Goal: Navigation & Orientation: Find specific page/section

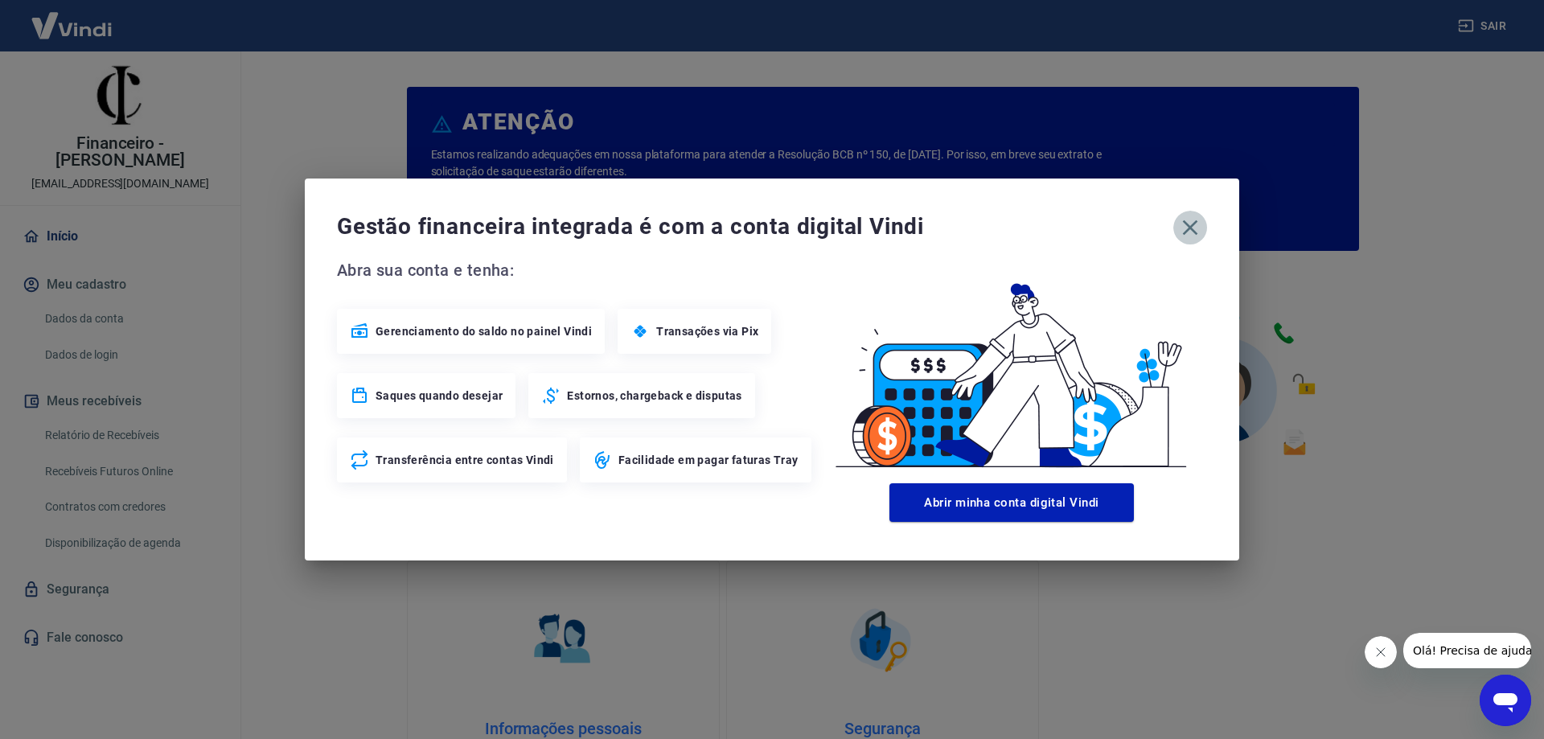
click at [1187, 230] on icon "button" at bounding box center [1190, 227] width 15 height 15
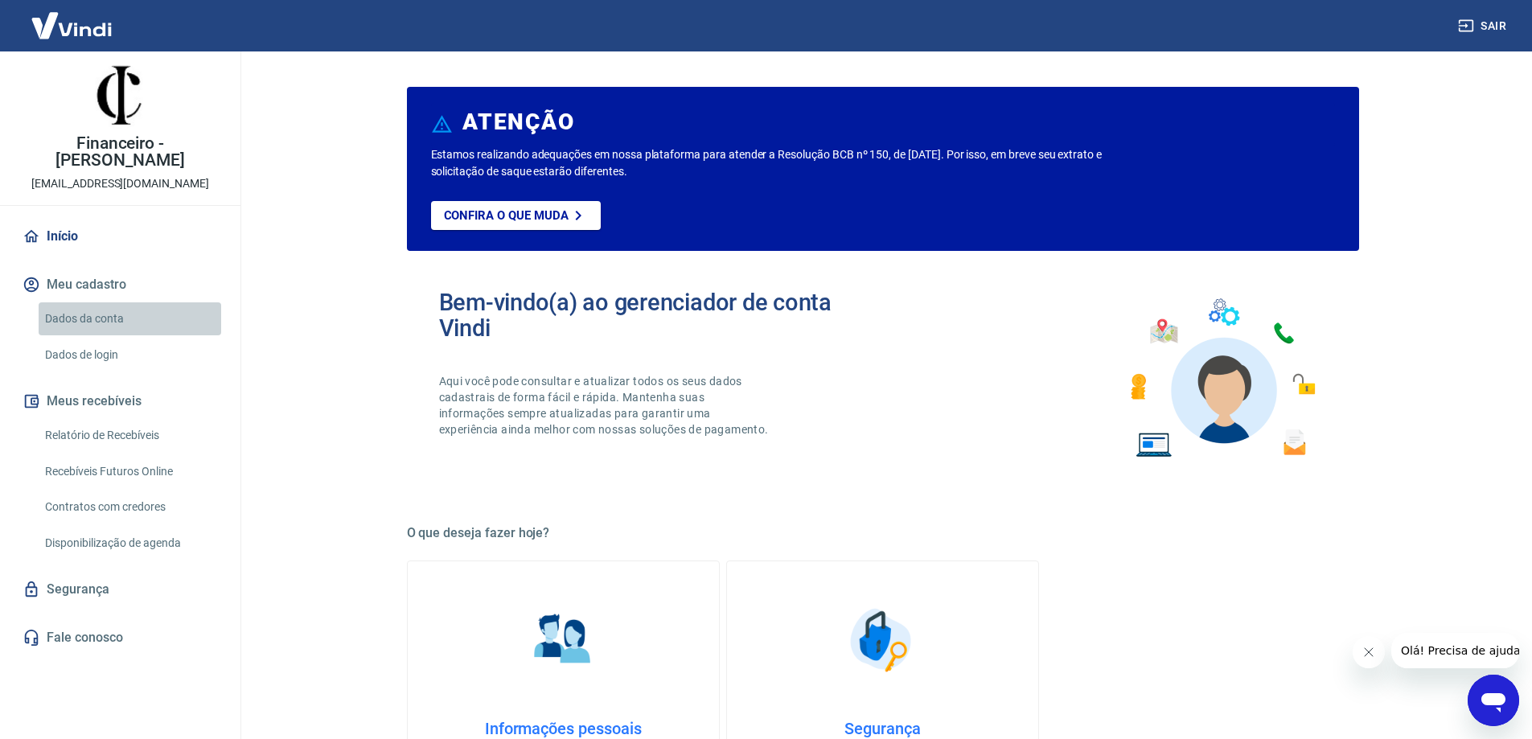
click at [102, 302] on link "Dados da conta" at bounding box center [130, 318] width 183 height 33
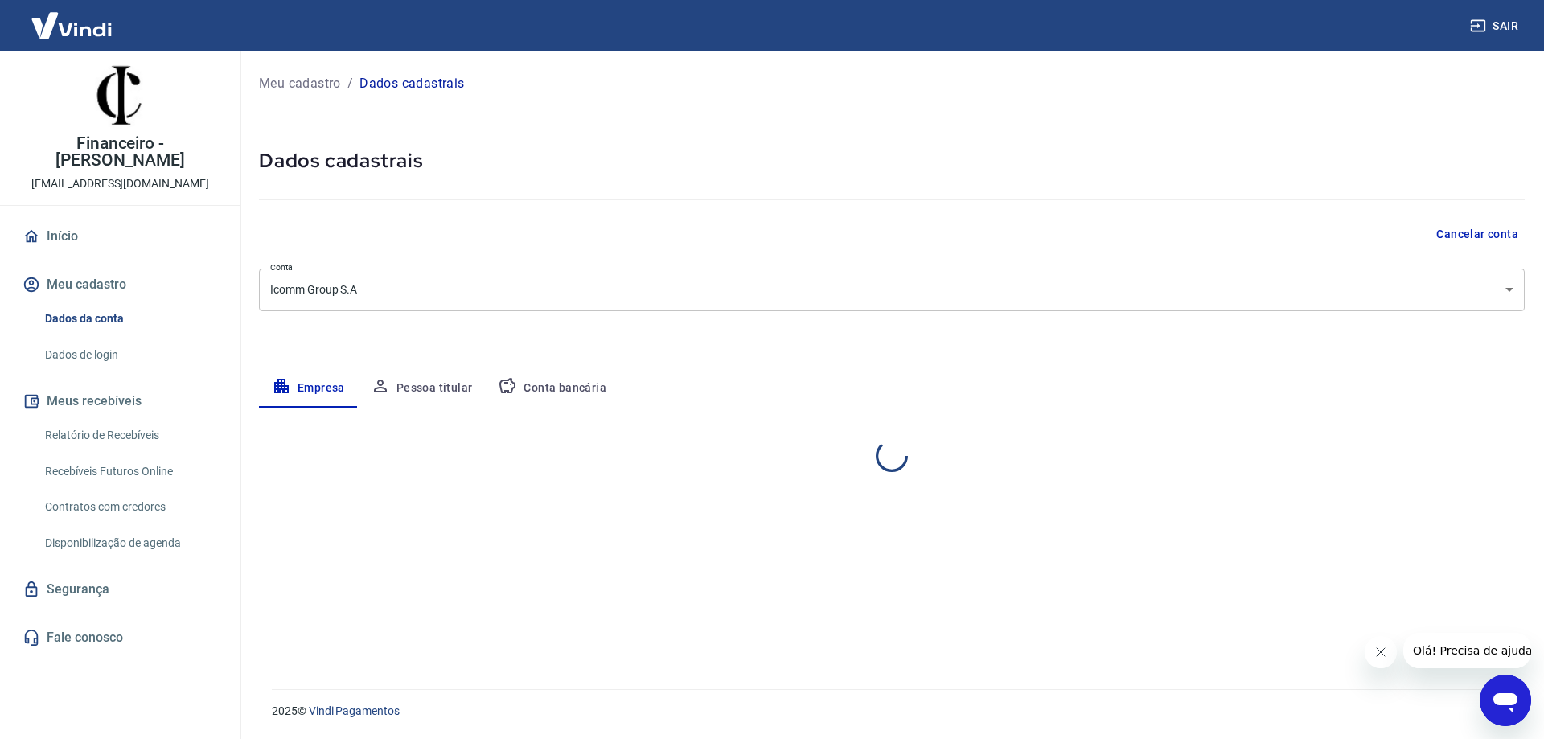
select select "SP"
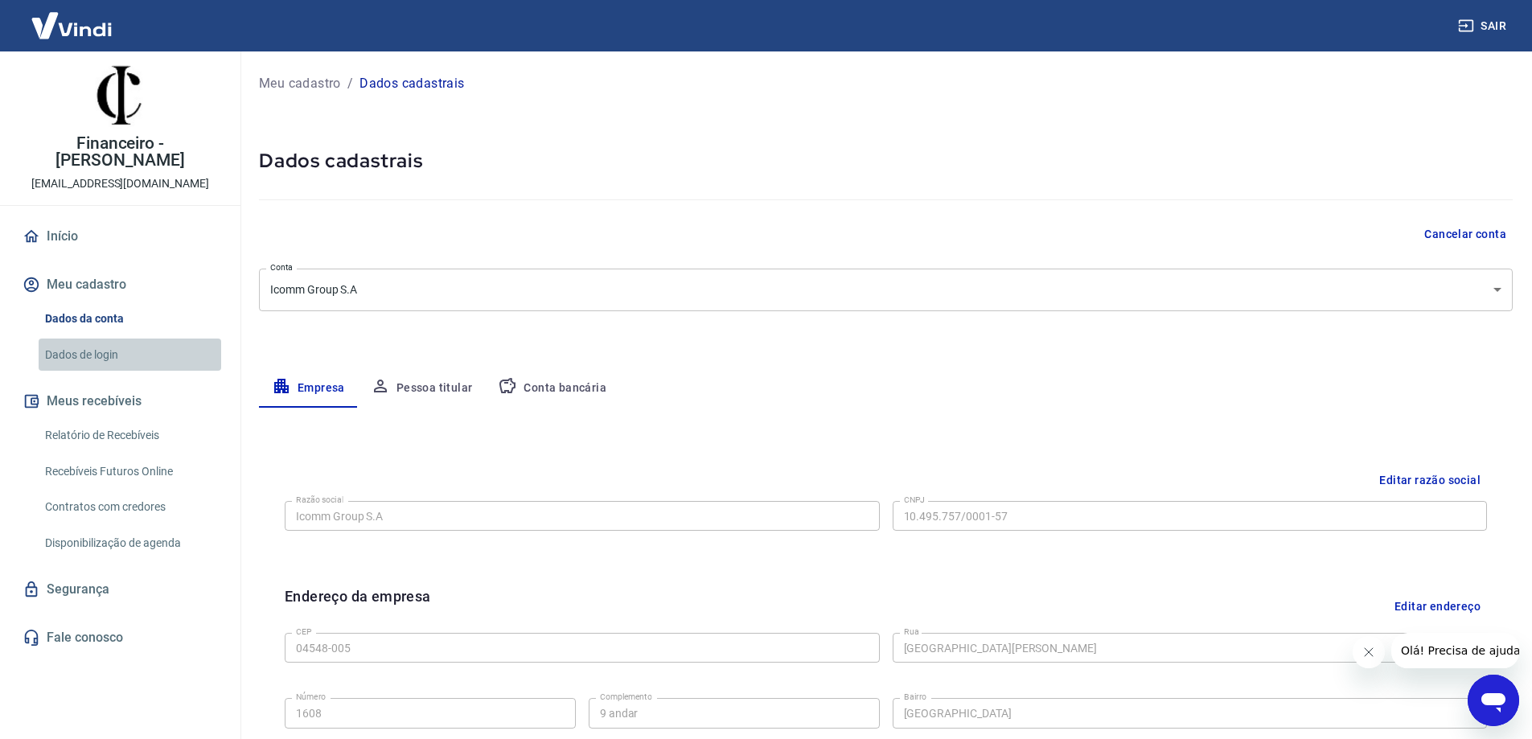
click at [100, 338] on link "Dados de login" at bounding box center [130, 354] width 183 height 33
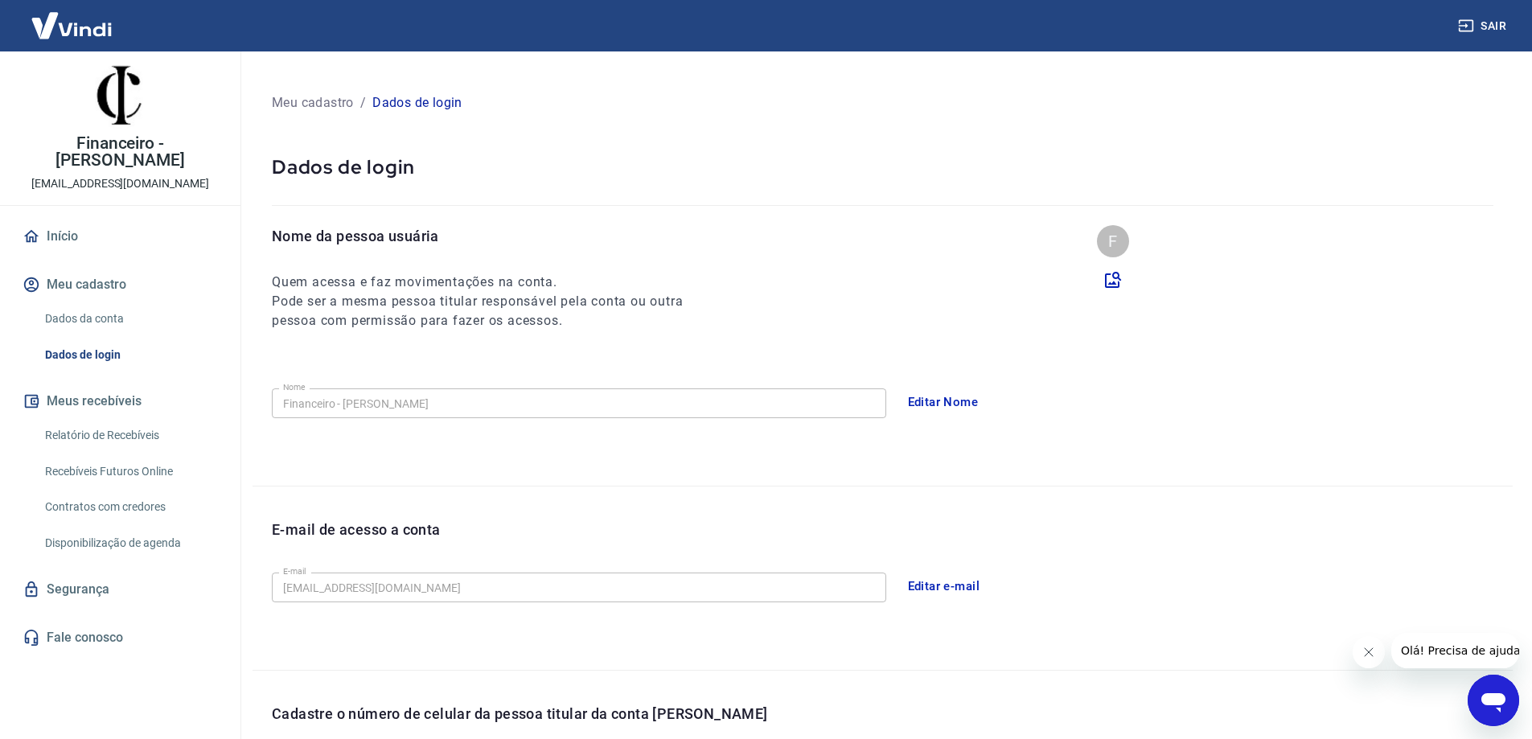
scroll to position [291, 0]
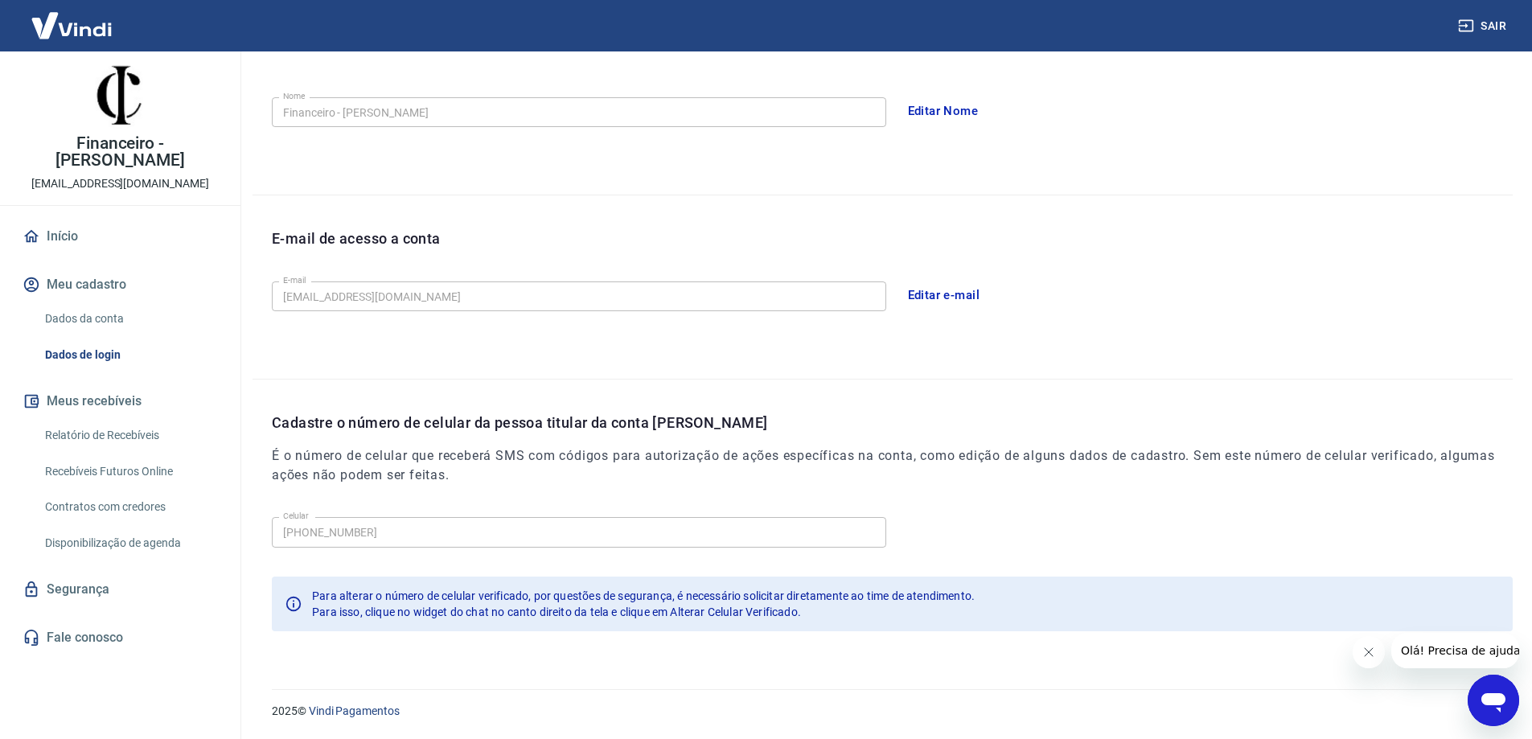
click at [103, 419] on link "Relatório de Recebíveis" at bounding box center [130, 435] width 183 height 33
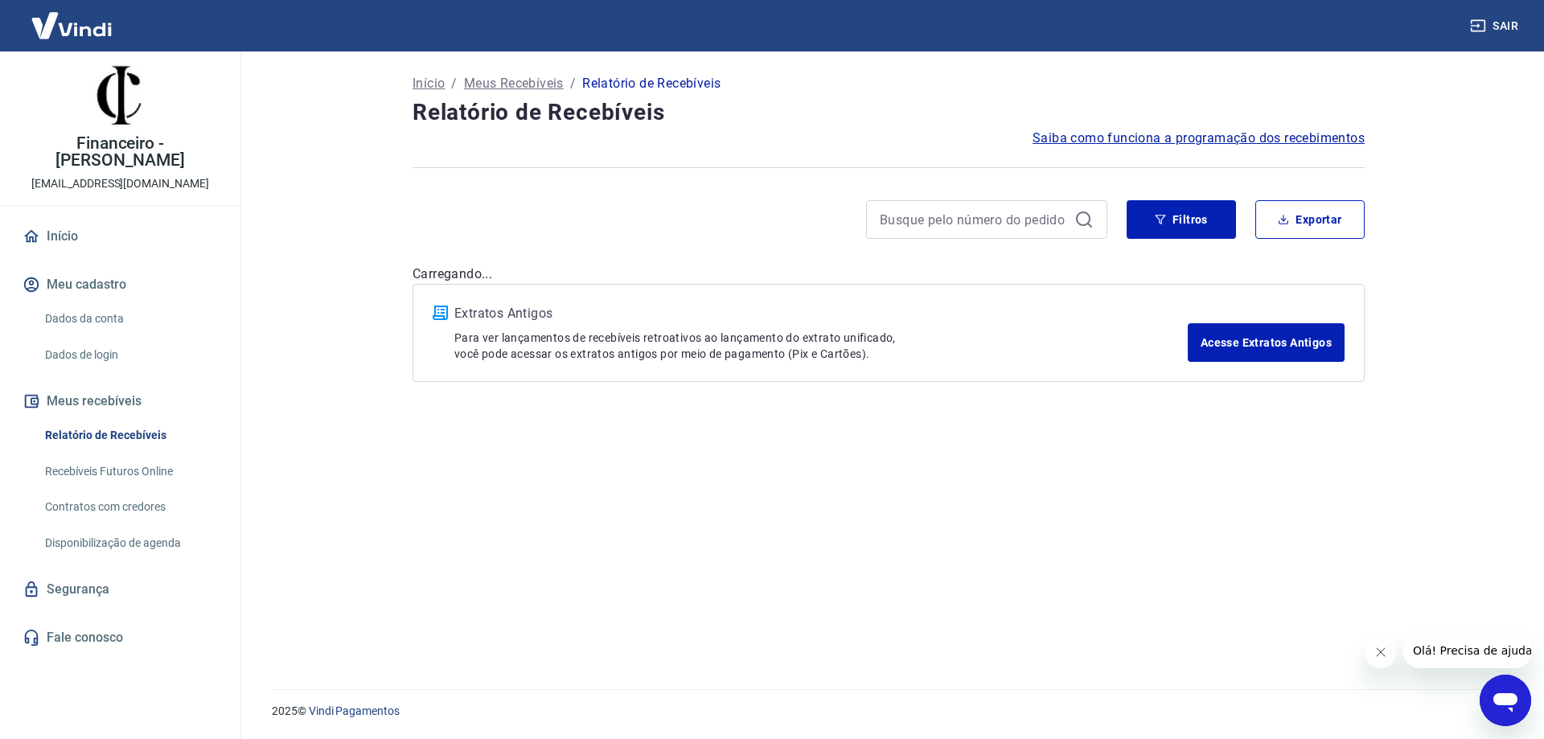
click at [133, 457] on link "Recebíveis Futuros Online" at bounding box center [130, 471] width 183 height 33
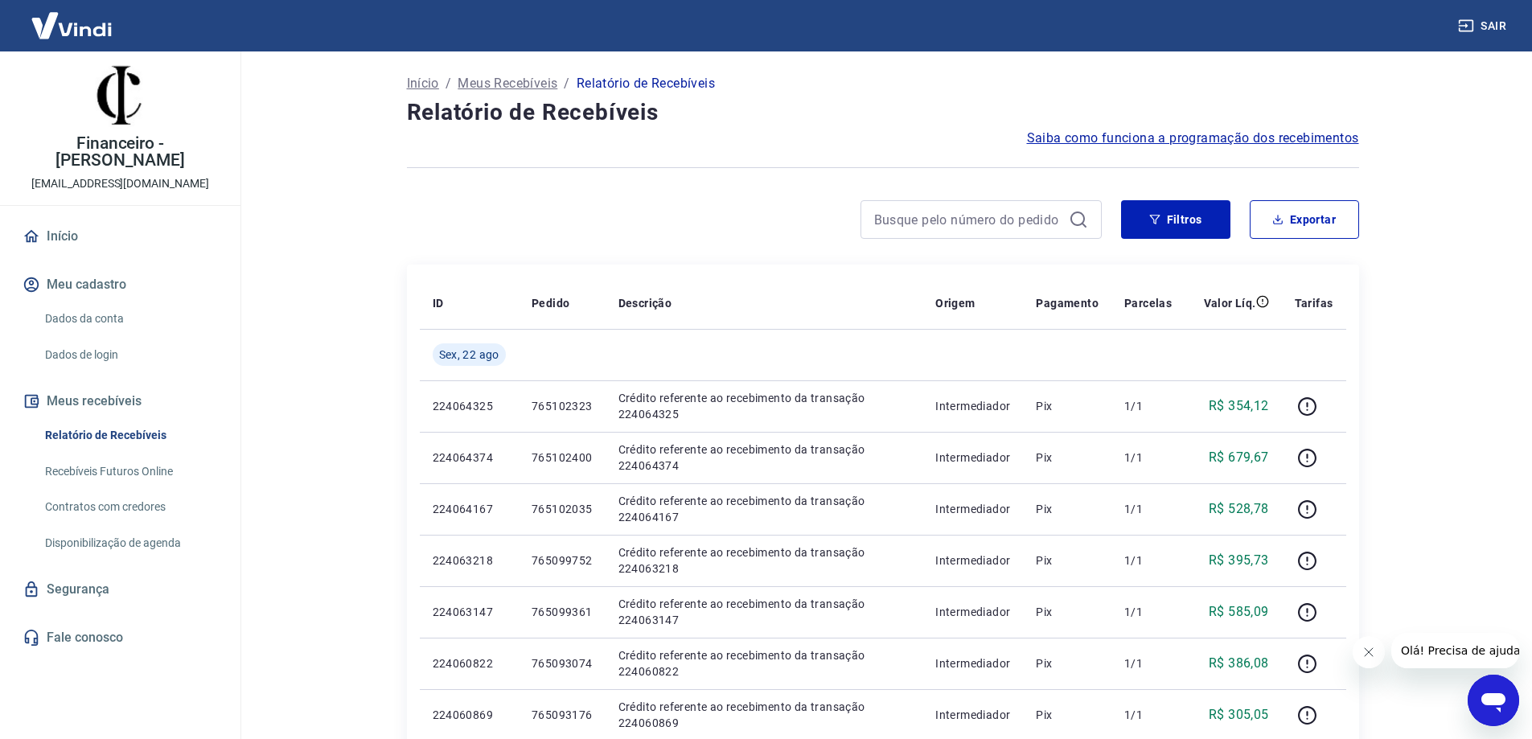
scroll to position [402, 0]
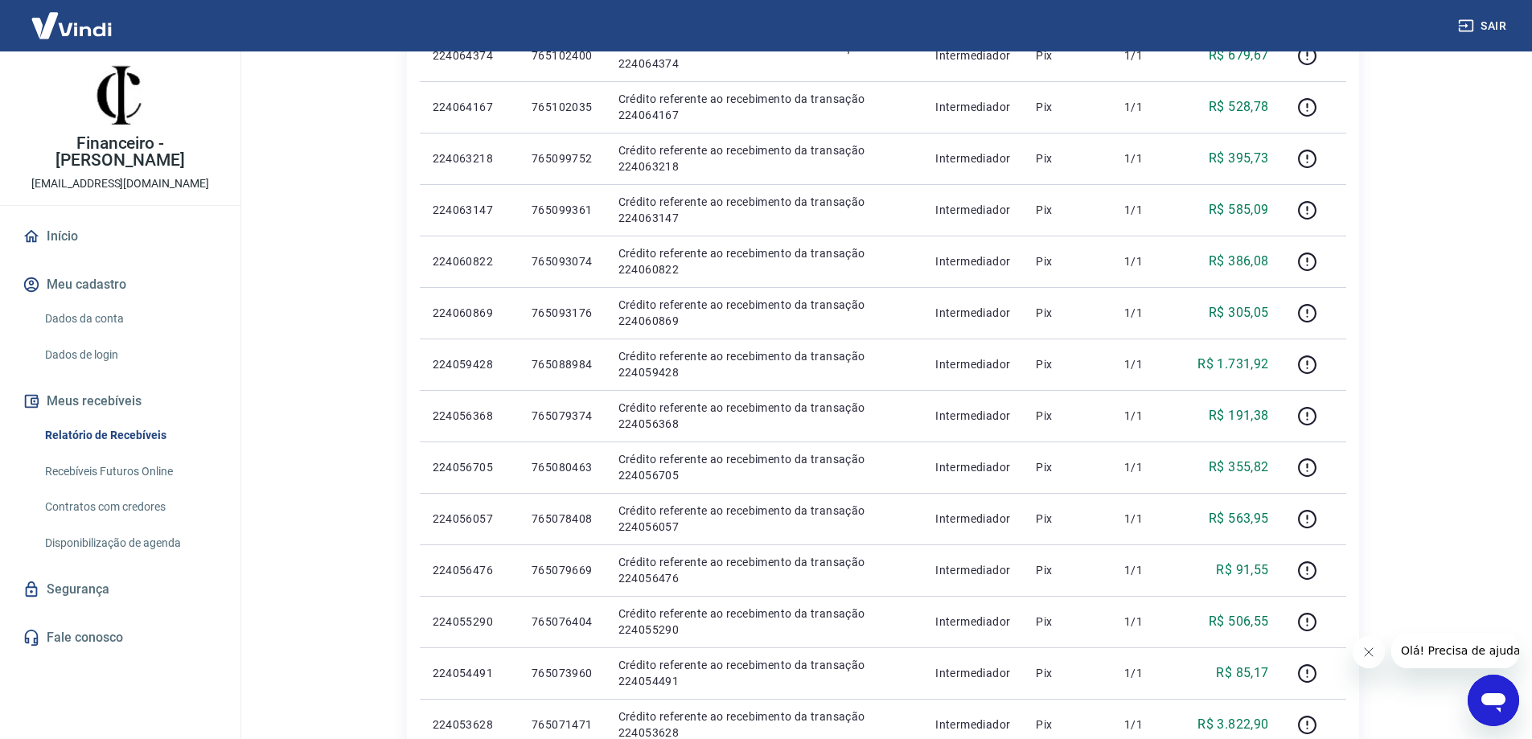
click at [106, 620] on link "Fale conosco" at bounding box center [120, 637] width 202 height 35
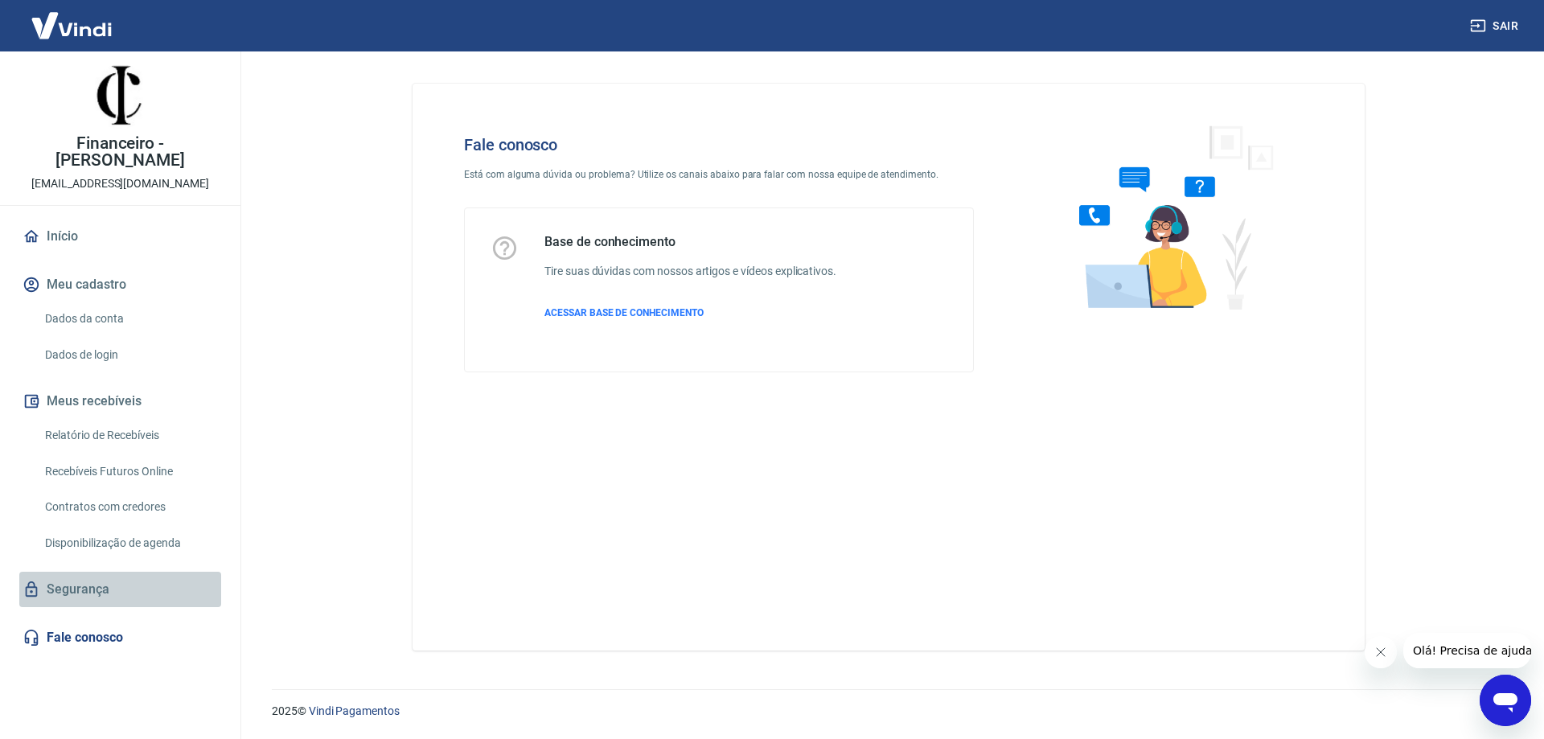
click at [99, 577] on link "Segurança" at bounding box center [120, 589] width 202 height 35
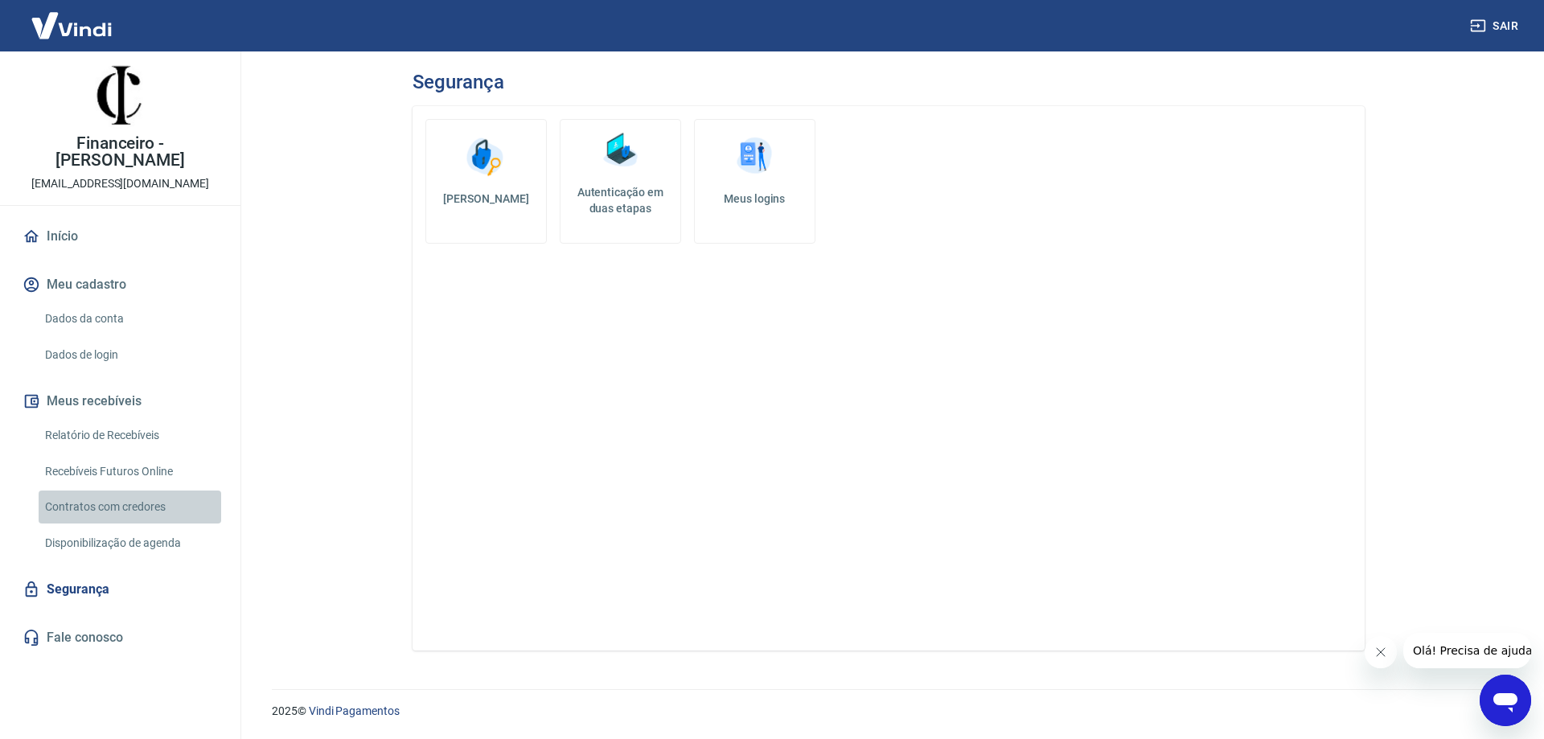
click at [111, 491] on link "Contratos com credores" at bounding box center [130, 506] width 183 height 33
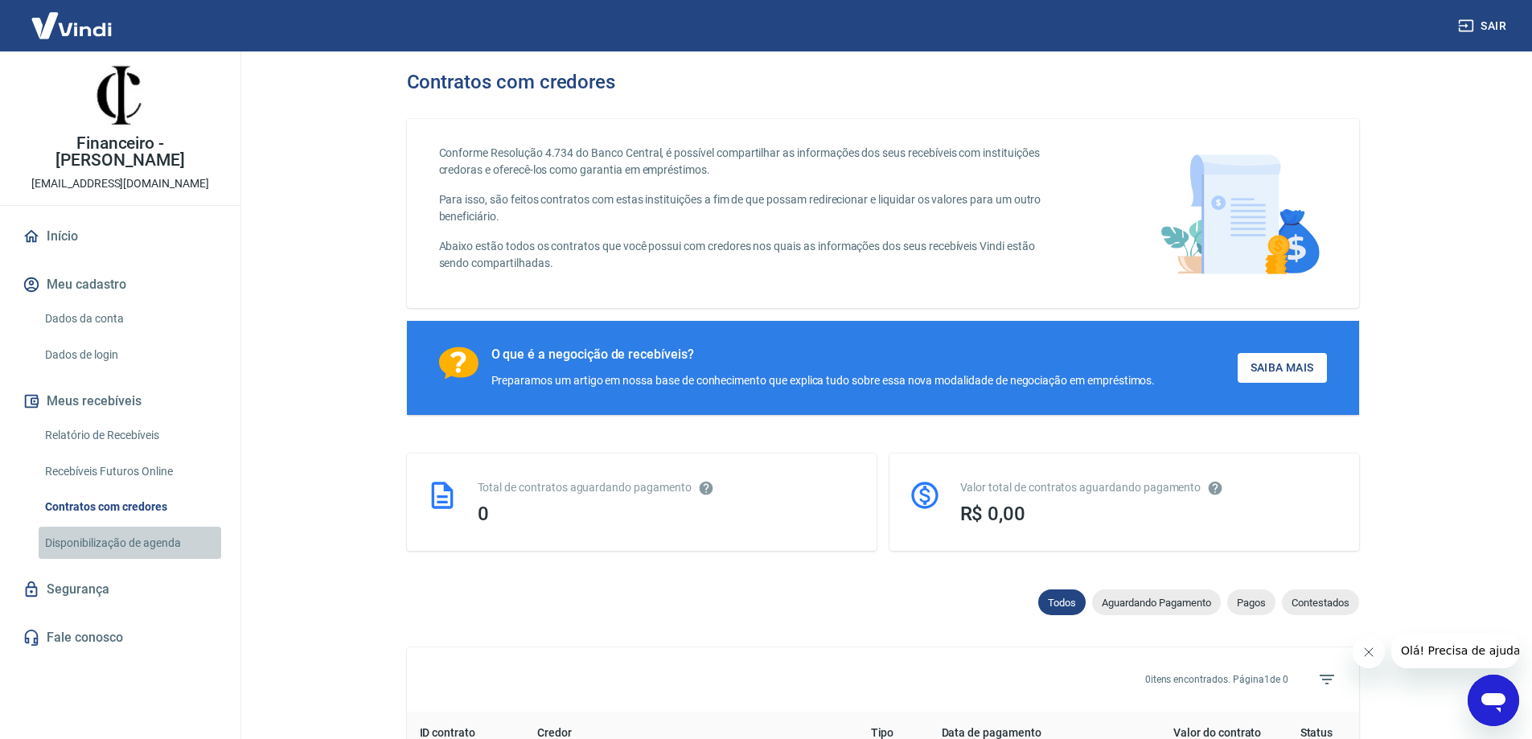
click at [105, 527] on link "Disponibilização de agenda" at bounding box center [130, 543] width 183 height 33
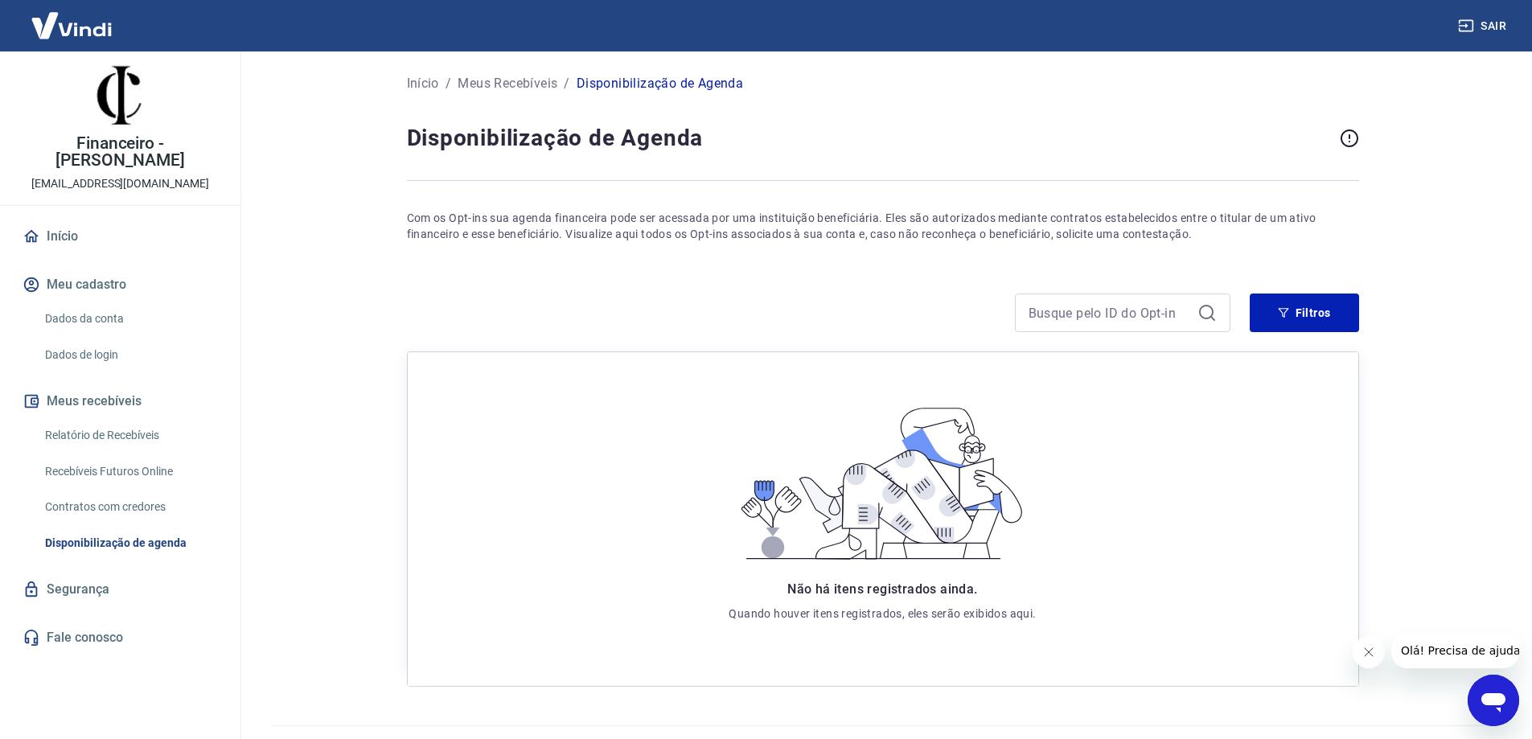
click at [55, 219] on link "Início" at bounding box center [120, 236] width 202 height 35
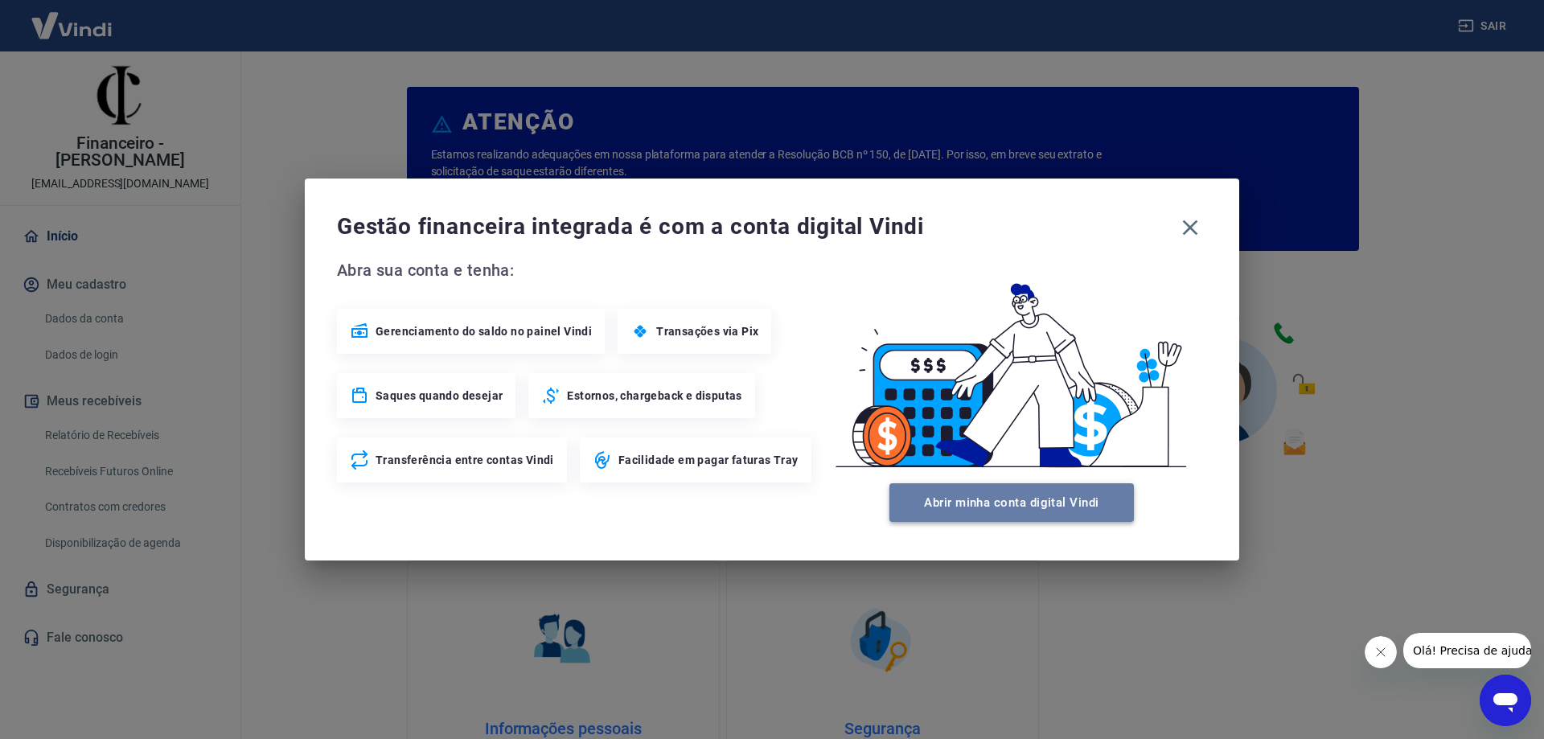
click at [1036, 506] on button "Abrir minha conta digital Vindi" at bounding box center [1011, 502] width 244 height 39
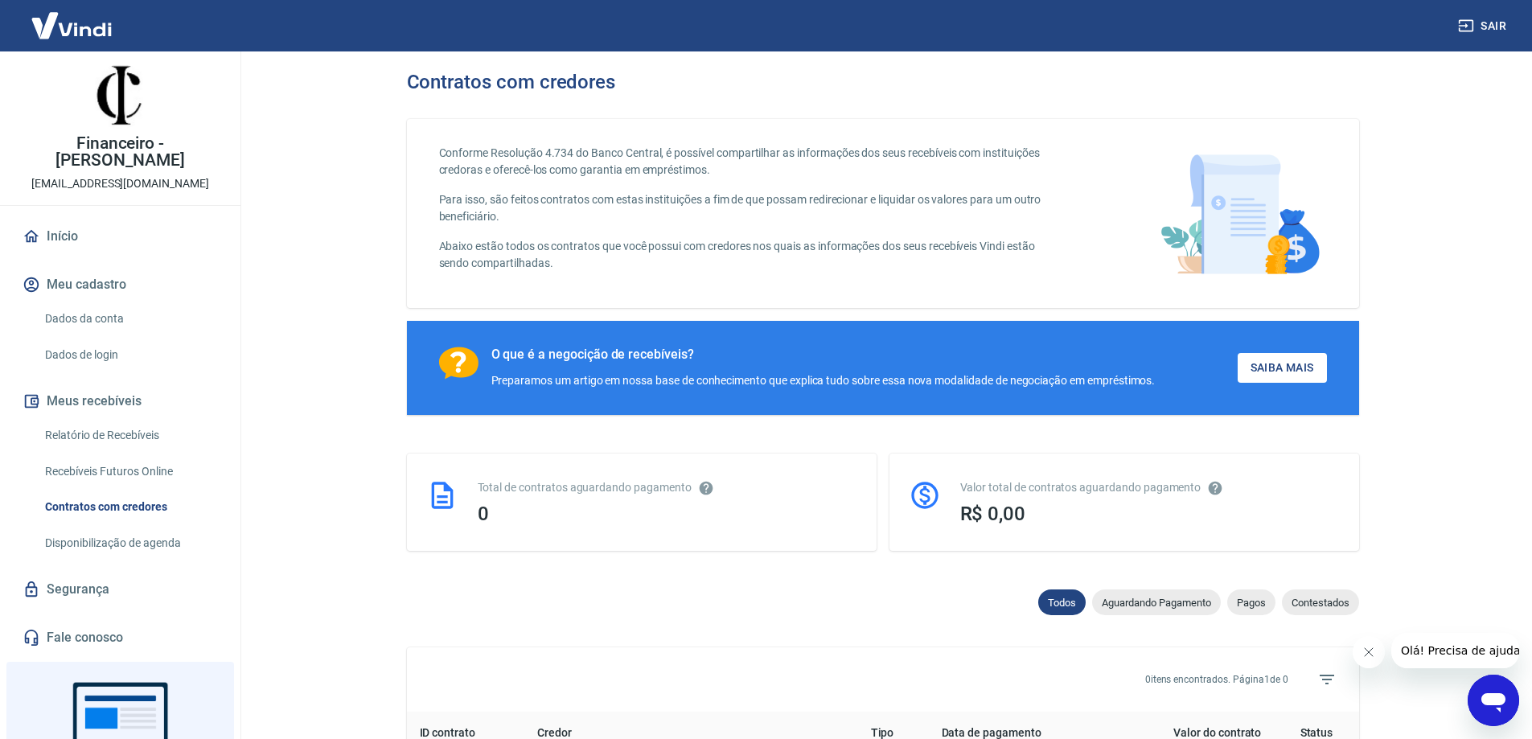
click at [63, 222] on link "Início" at bounding box center [120, 236] width 202 height 35
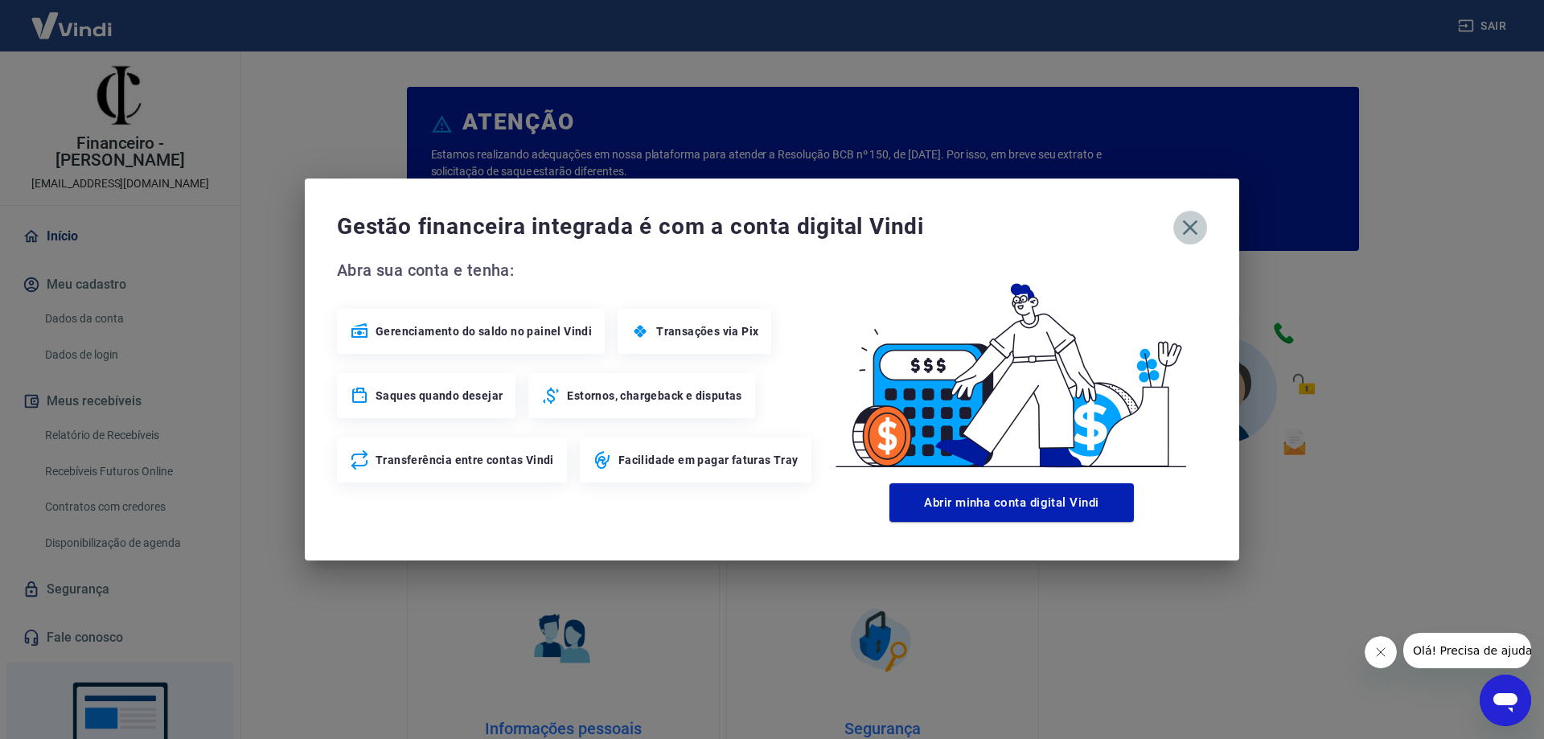
click at [1191, 228] on icon "button" at bounding box center [1190, 228] width 26 height 26
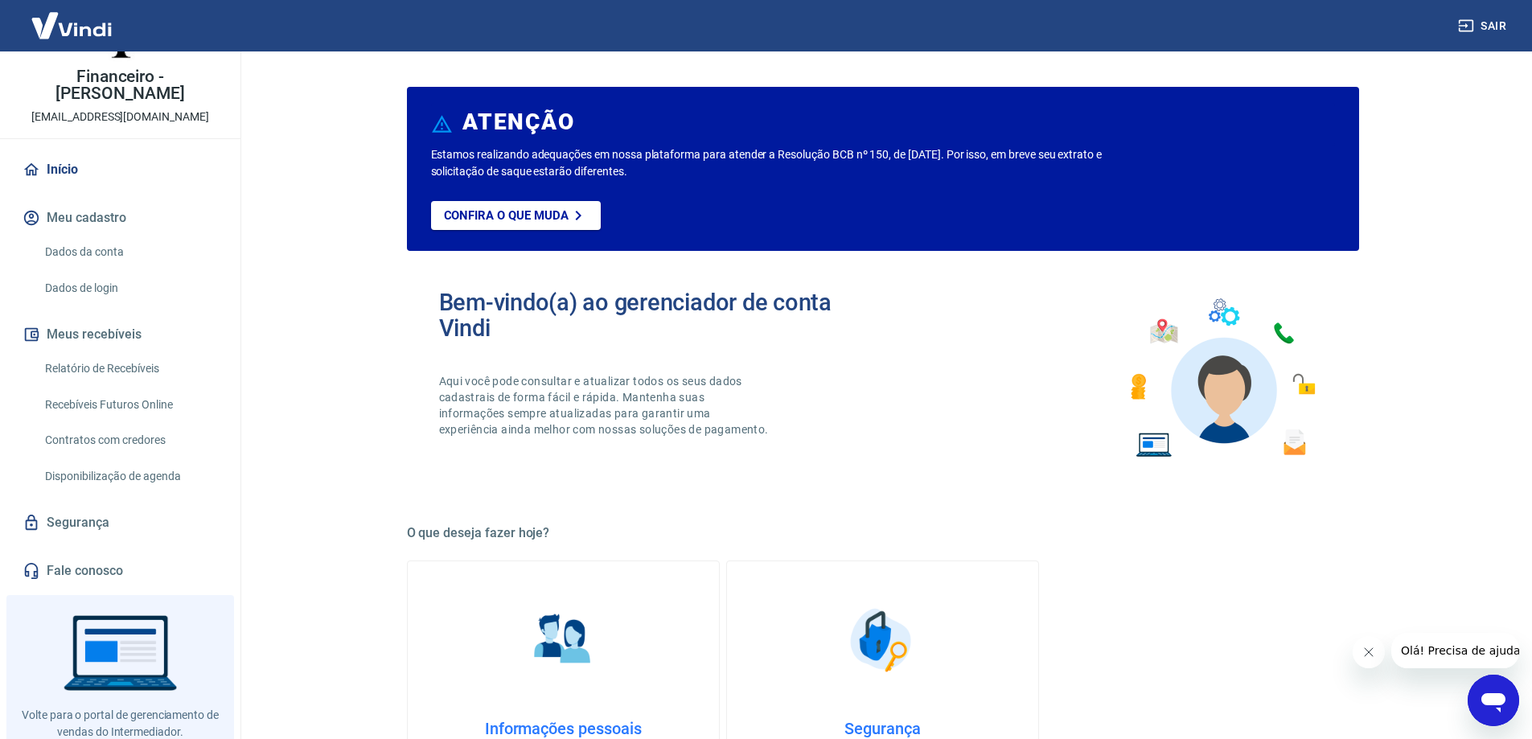
scroll to position [94, 0]
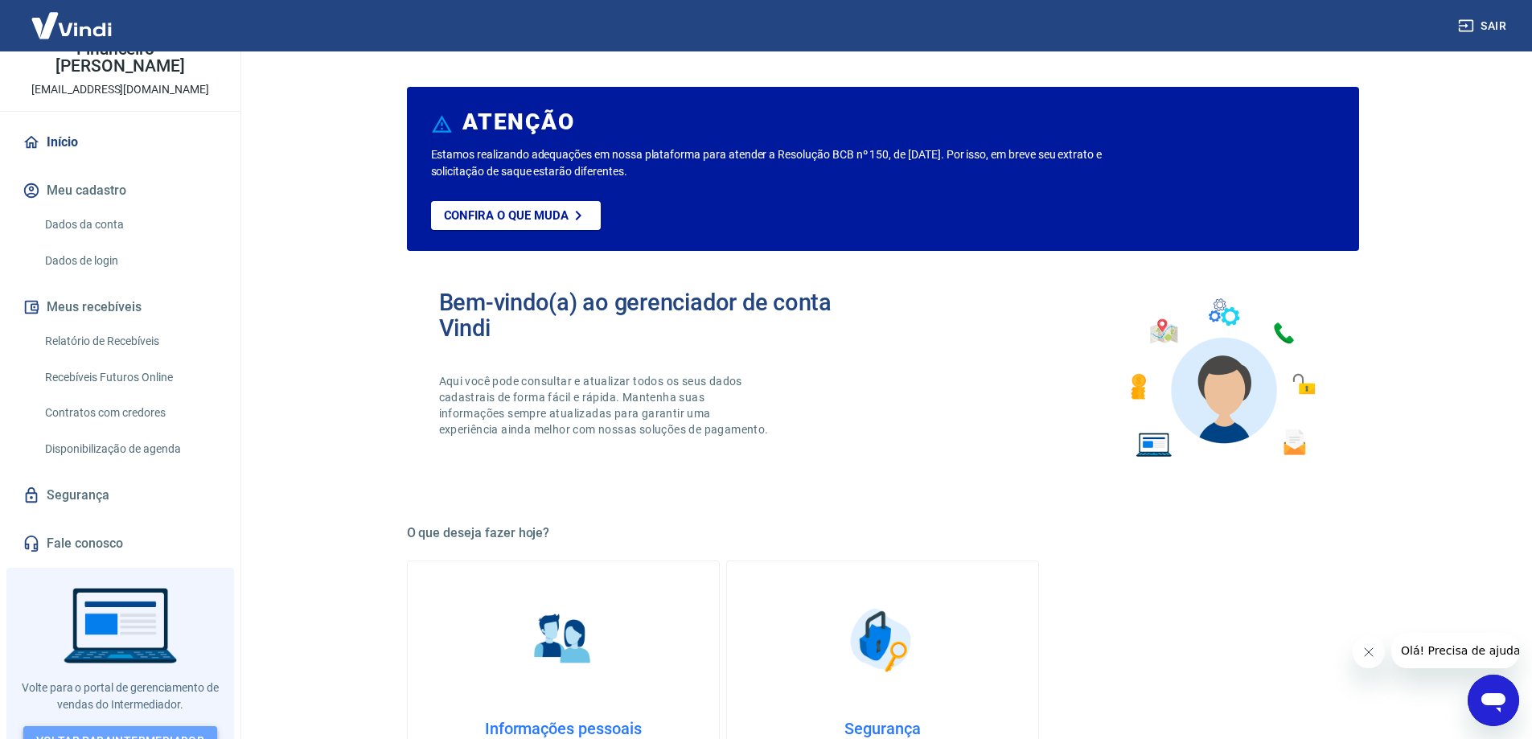
click at [116, 726] on link "Voltar para Intermediador" at bounding box center [120, 741] width 195 height 30
